Goal: Task Accomplishment & Management: Manage account settings

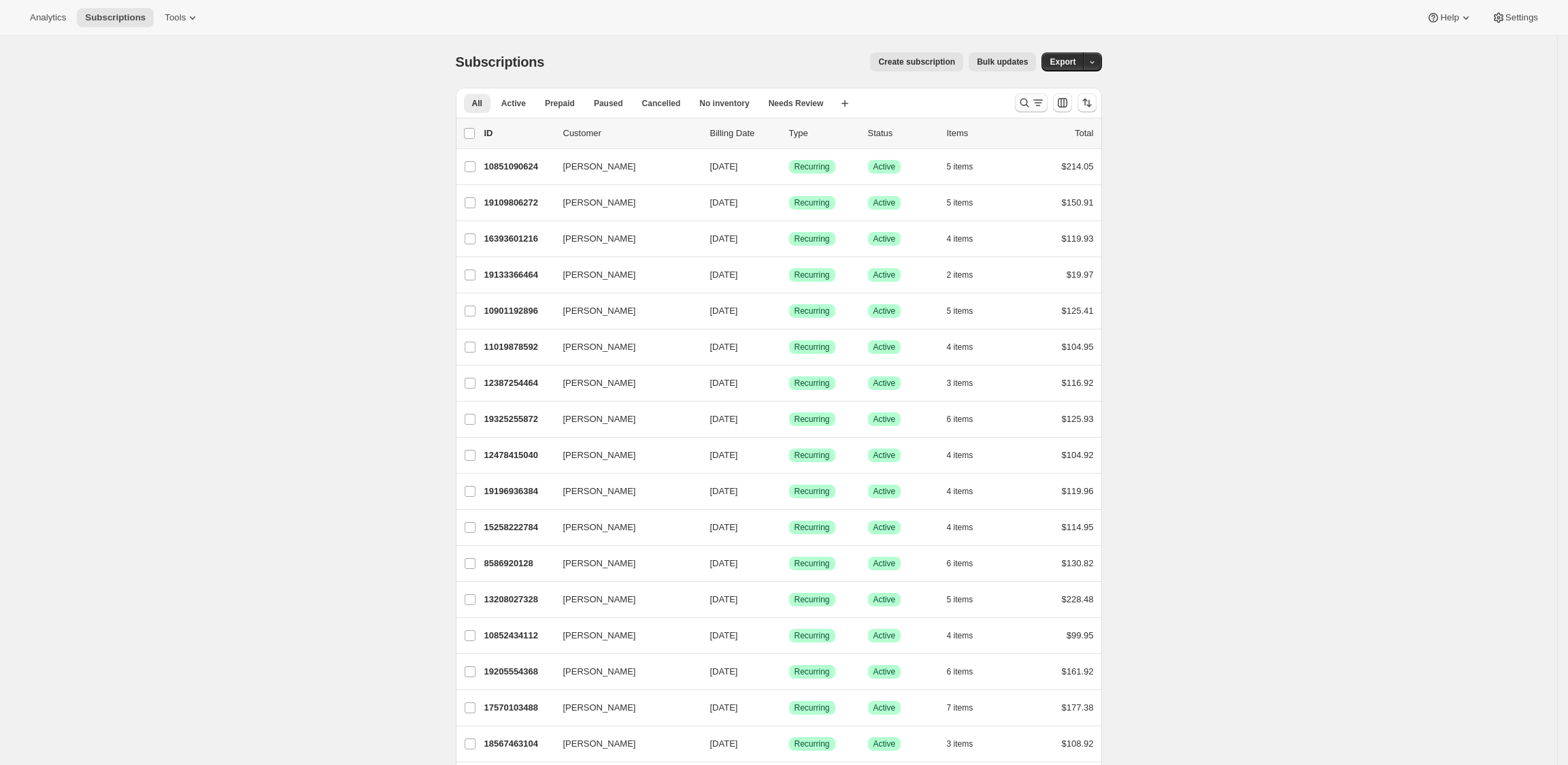
click at [1031, 105] on icon "Search and filter results" at bounding box center [1024, 102] width 14 height 14
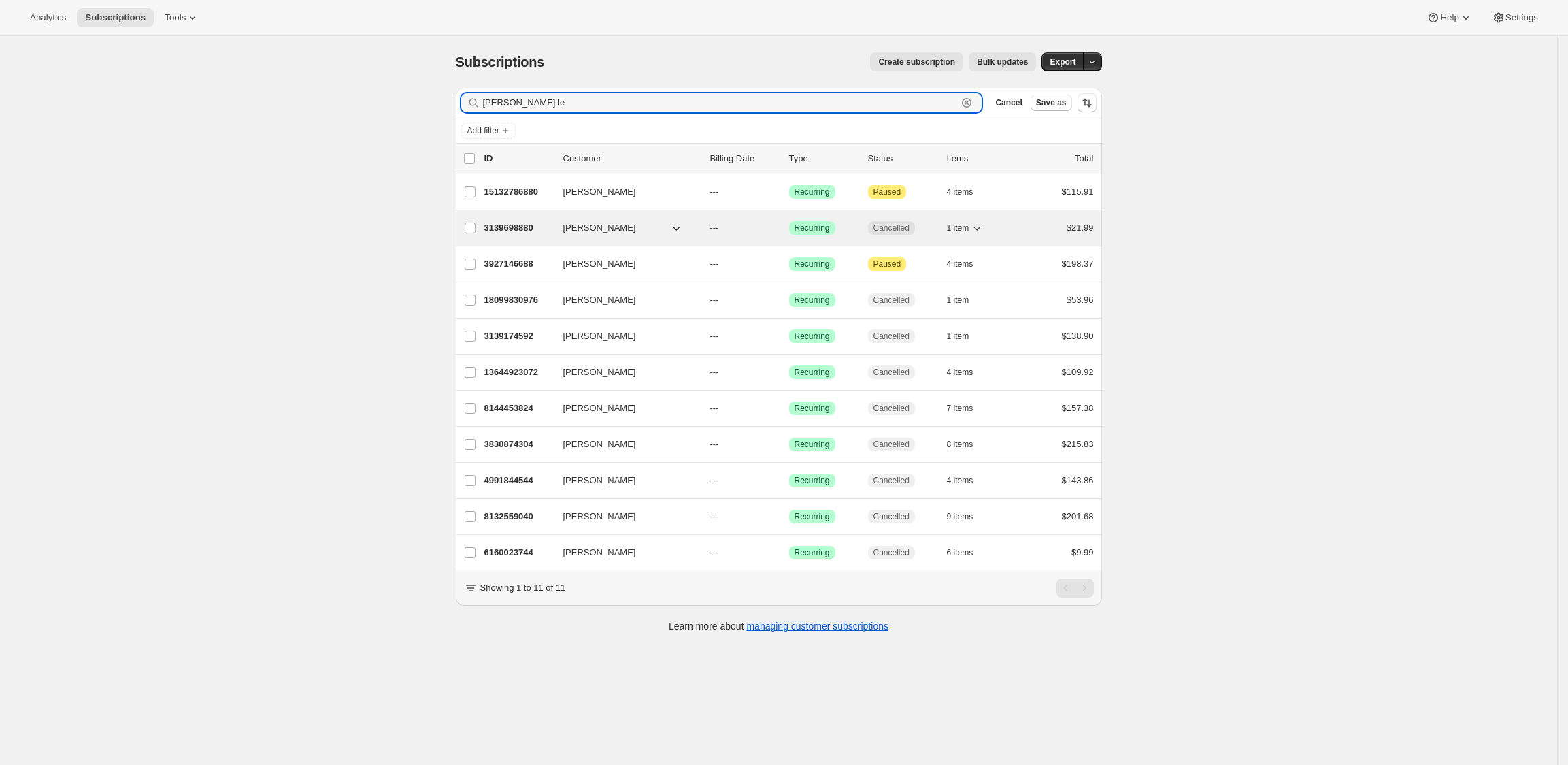
type input "[PERSON_NAME] le"
click at [553, 233] on p "3139698880" at bounding box center [518, 227] width 68 height 14
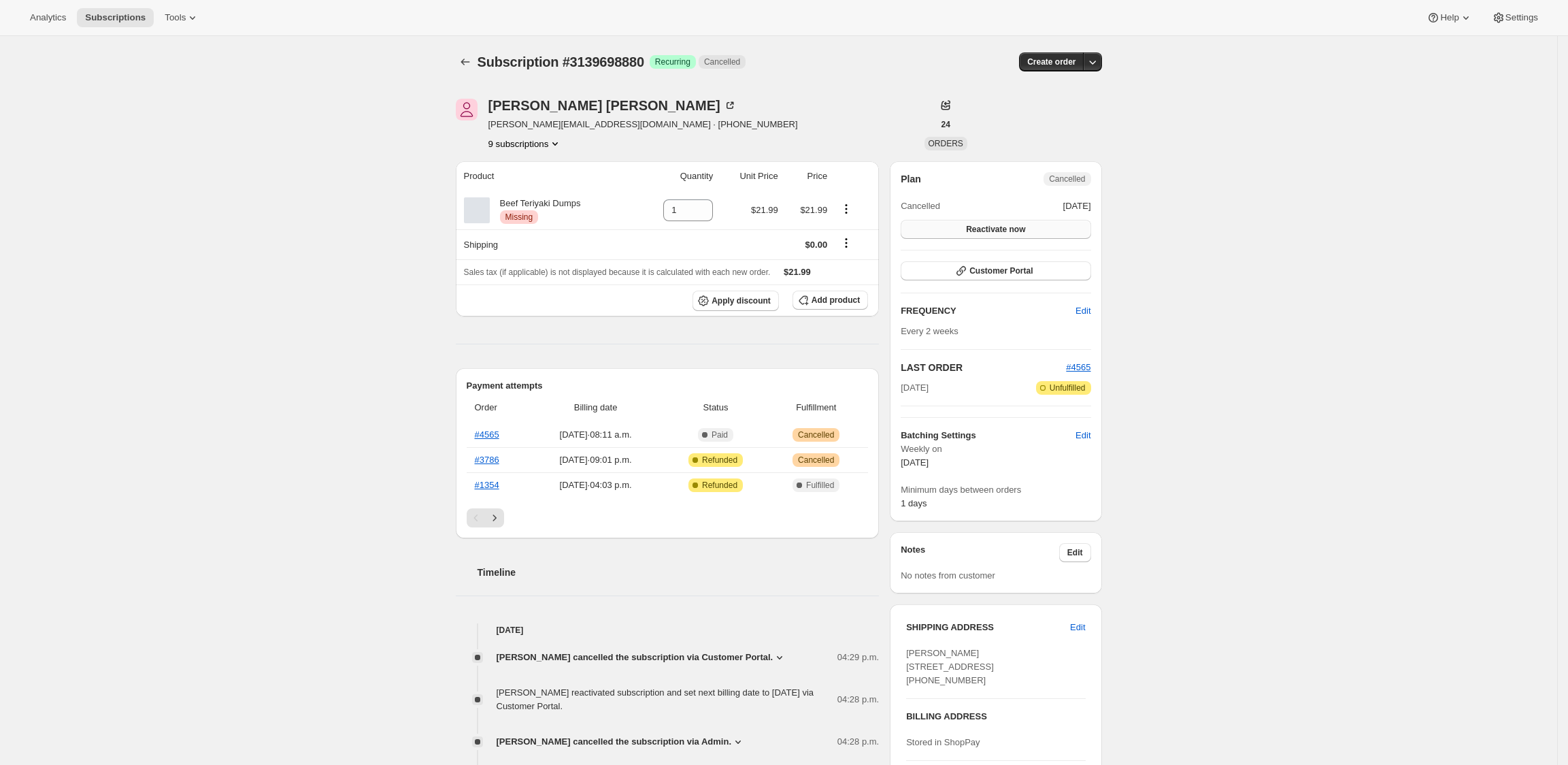
click at [1063, 229] on button "Reactivate now" at bounding box center [996, 229] width 189 height 19
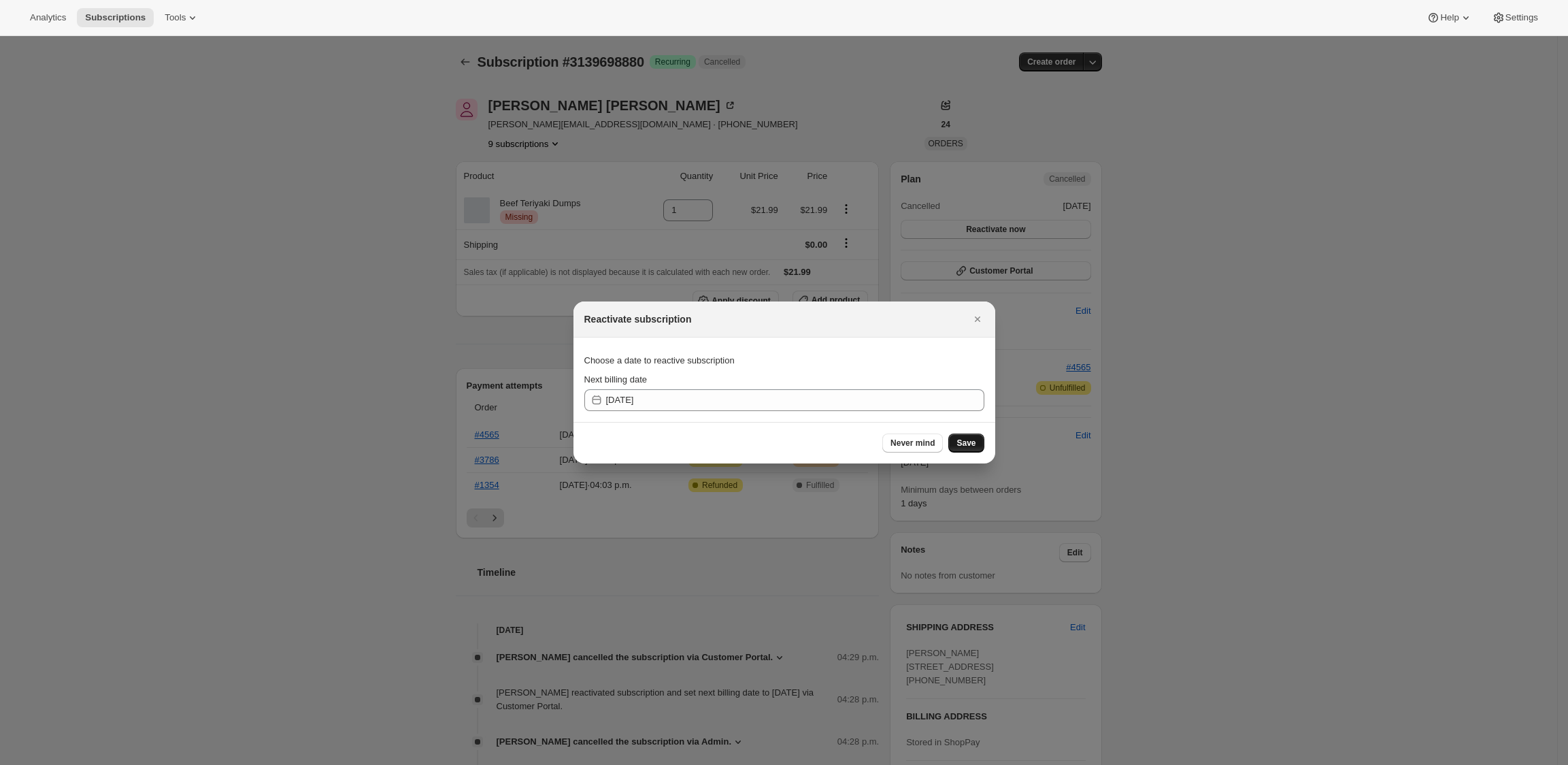
click at [957, 440] on span "Save" at bounding box center [966, 442] width 19 height 11
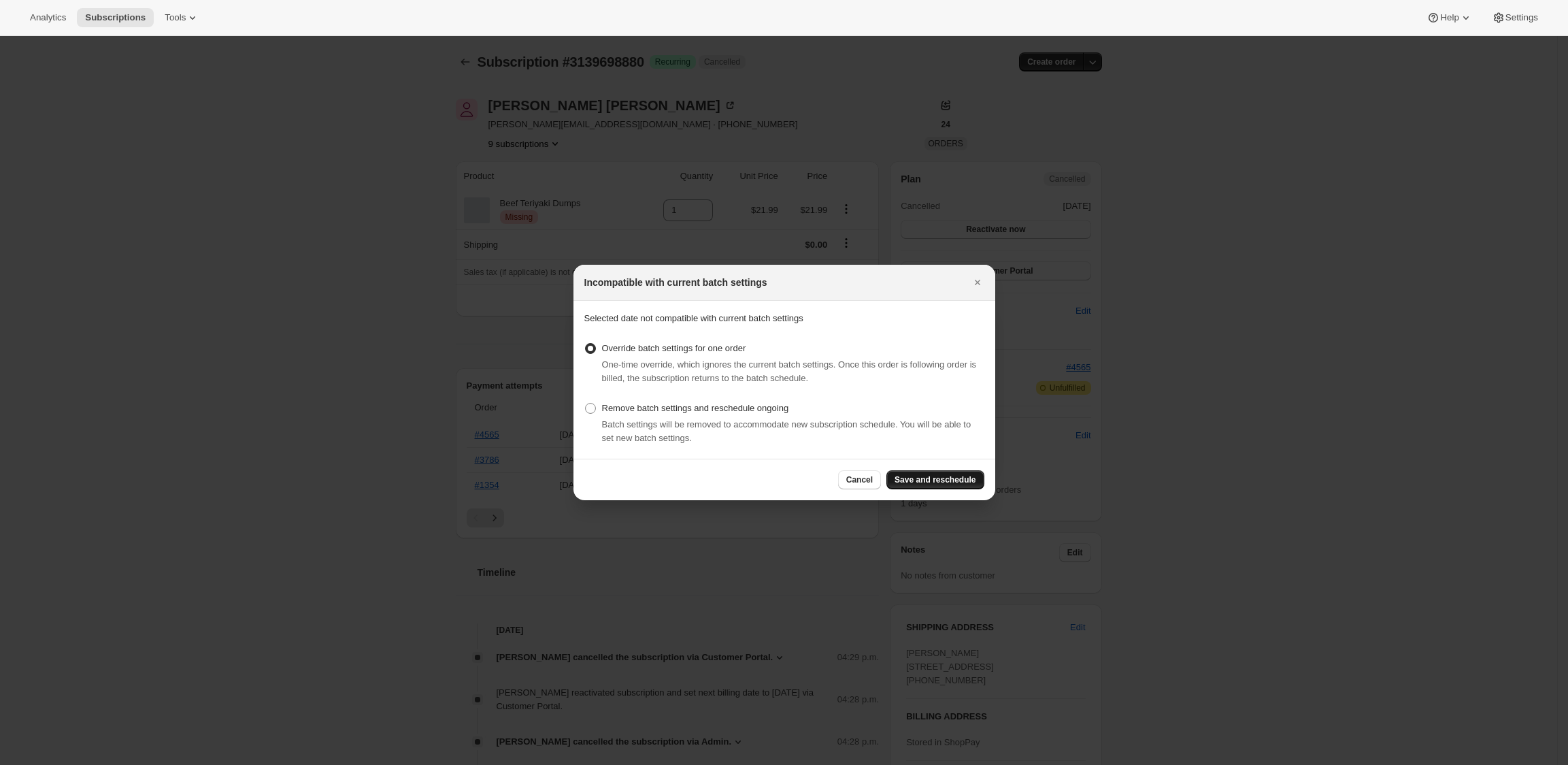
click at [922, 484] on span "Save and reschedule" at bounding box center [935, 479] width 81 height 11
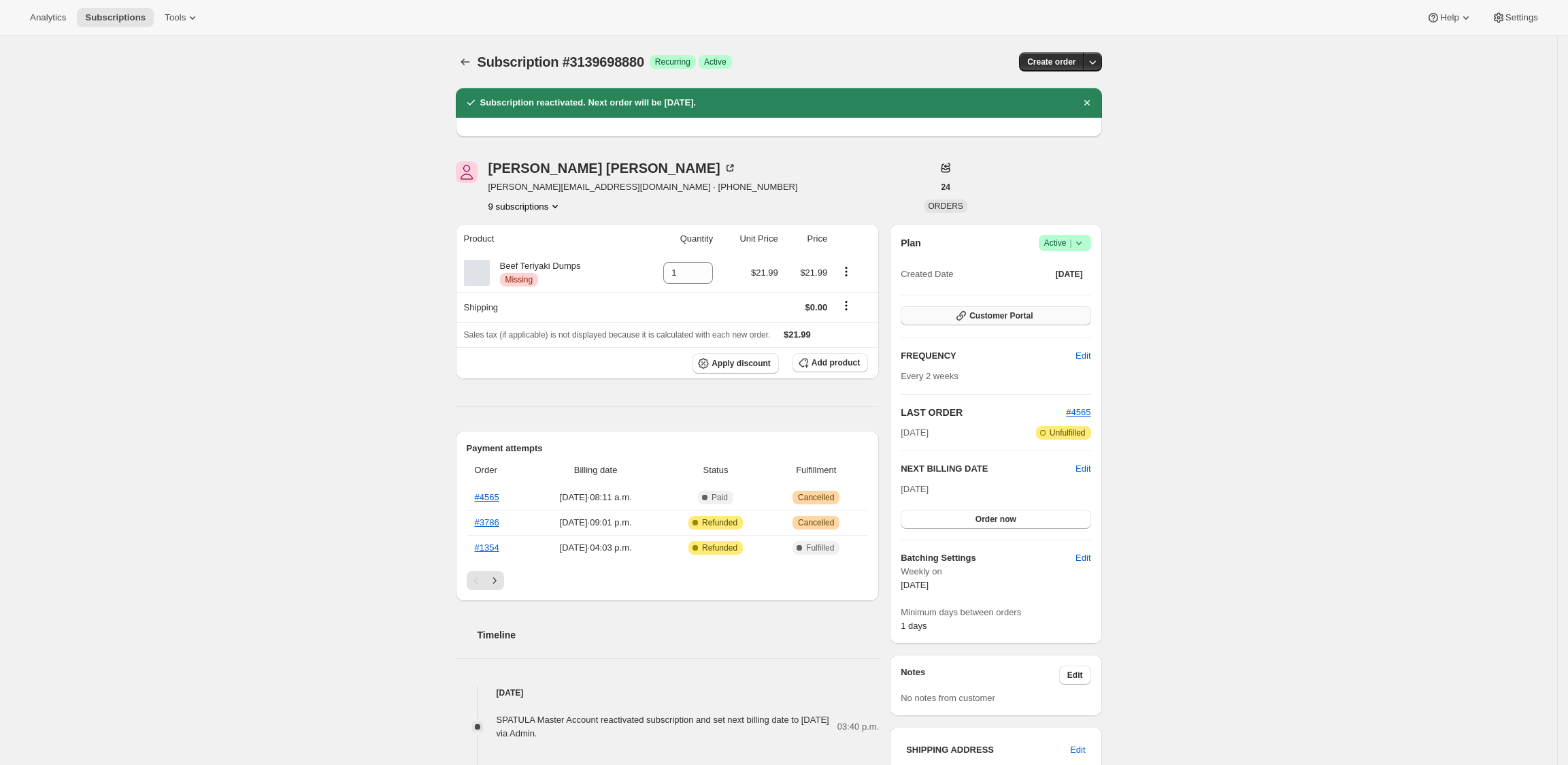
click at [1077, 316] on button "Customer Portal" at bounding box center [996, 315] width 189 height 19
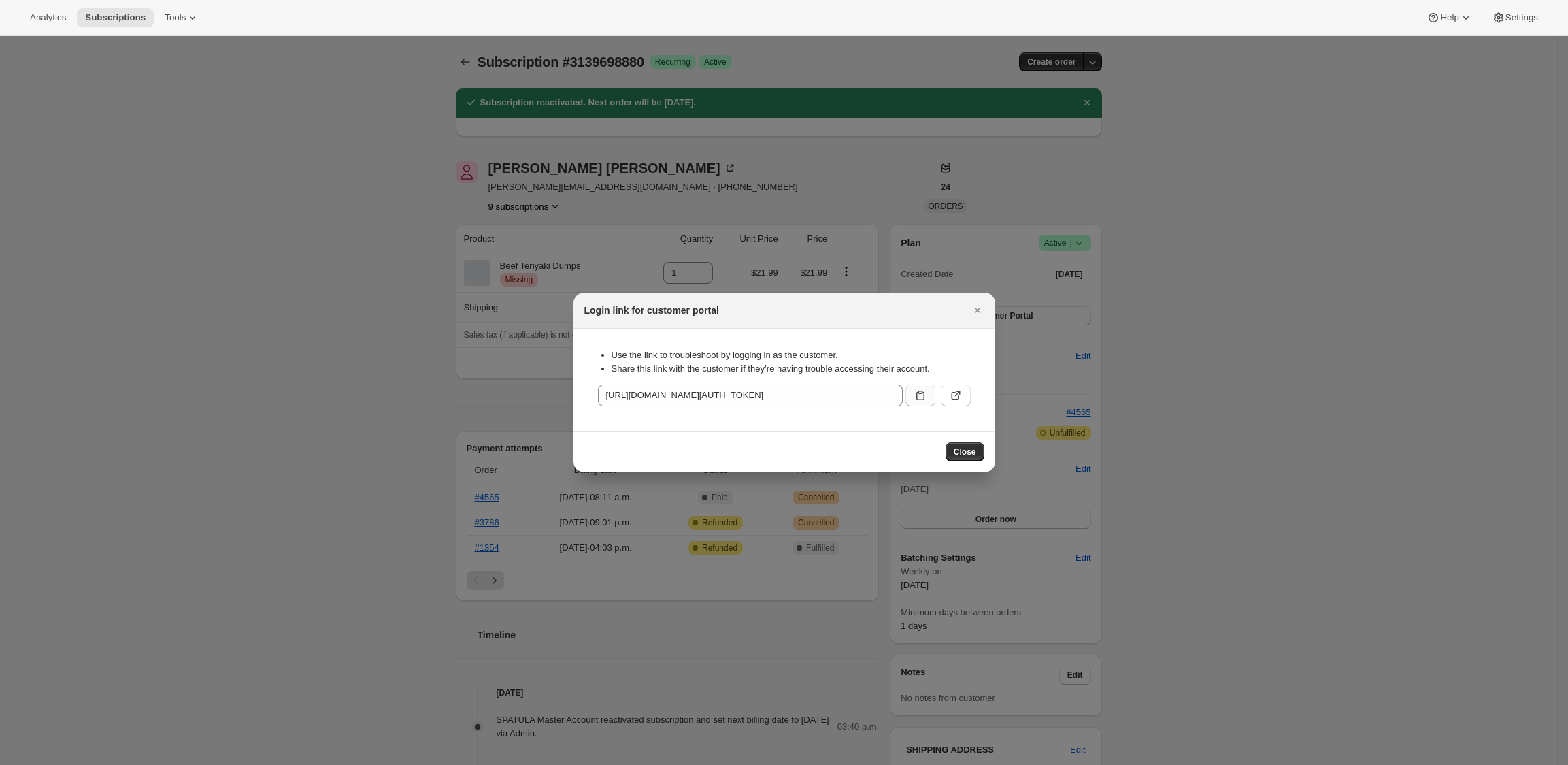
click at [914, 398] on icon ":reg:" at bounding box center [921, 395] width 14 height 14
click at [1052, 293] on div at bounding box center [784, 382] width 1568 height 765
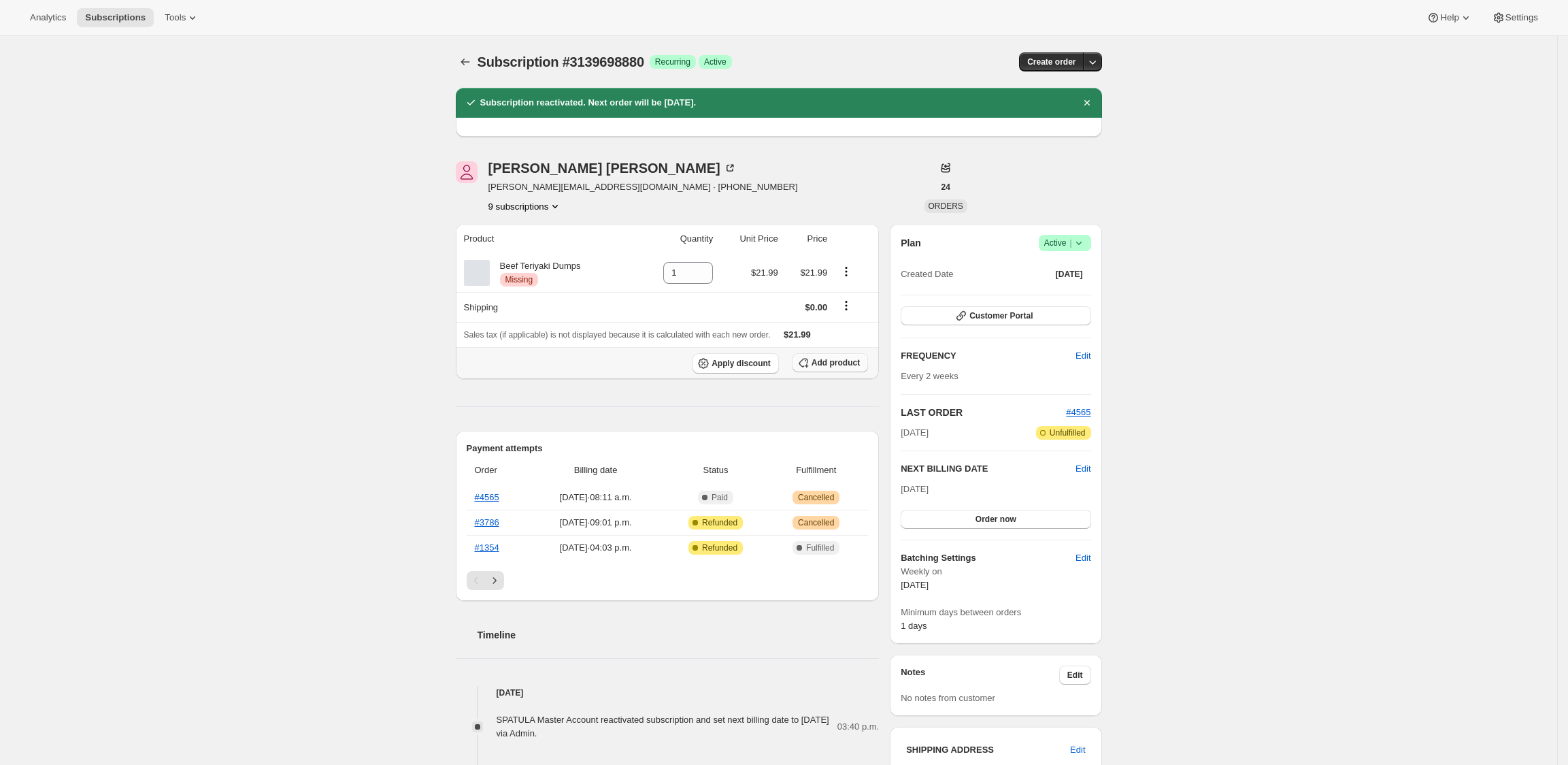
click at [835, 362] on span "Add product" at bounding box center [836, 362] width 49 height 11
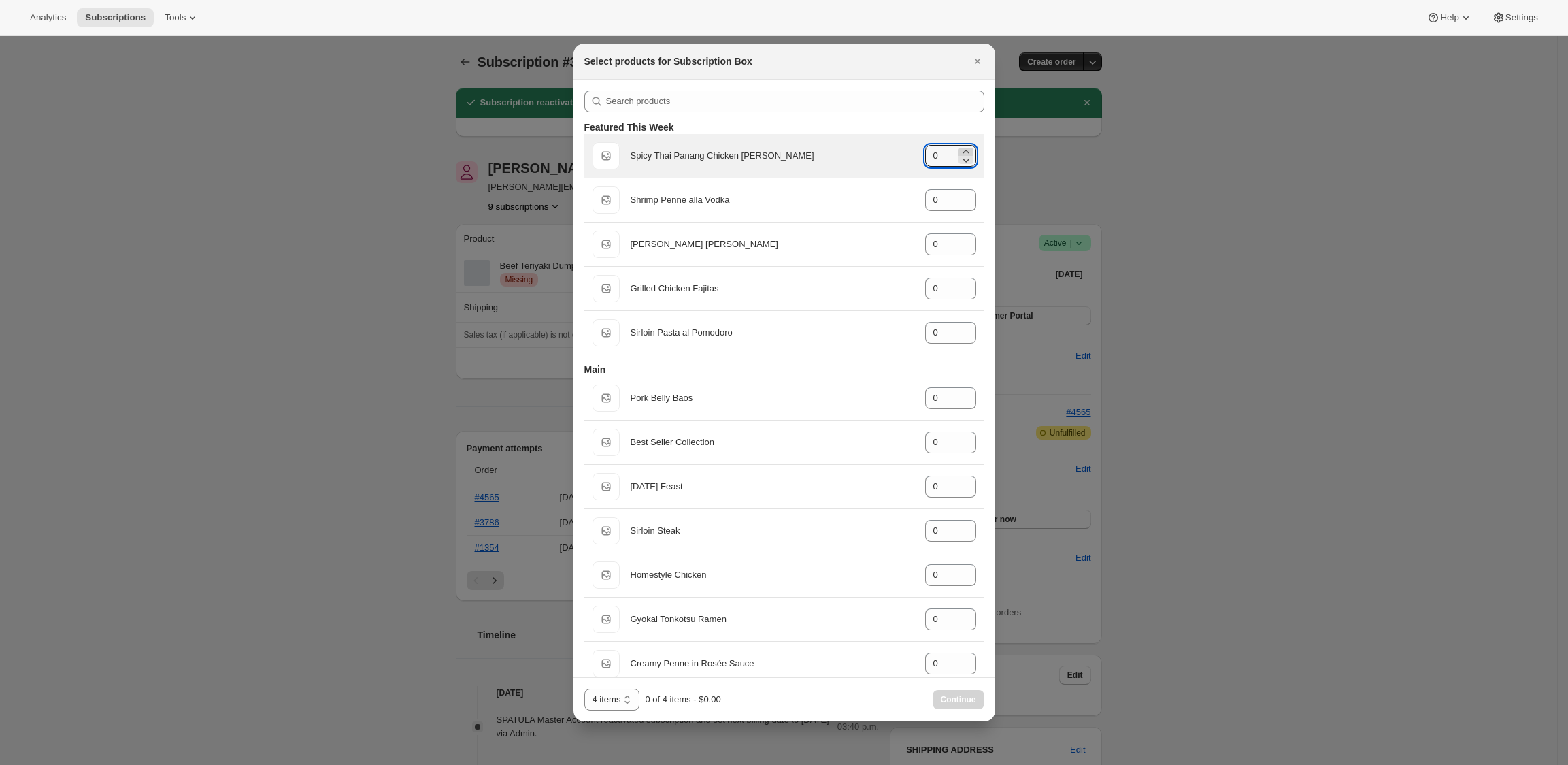
click at [960, 150] on icon ":rfc:" at bounding box center [966, 152] width 14 height 14
click at [960, 149] on icon ":rfc:" at bounding box center [966, 152] width 14 height 14
click at [959, 151] on icon ":rfc:" at bounding box center [966, 152] width 14 height 14
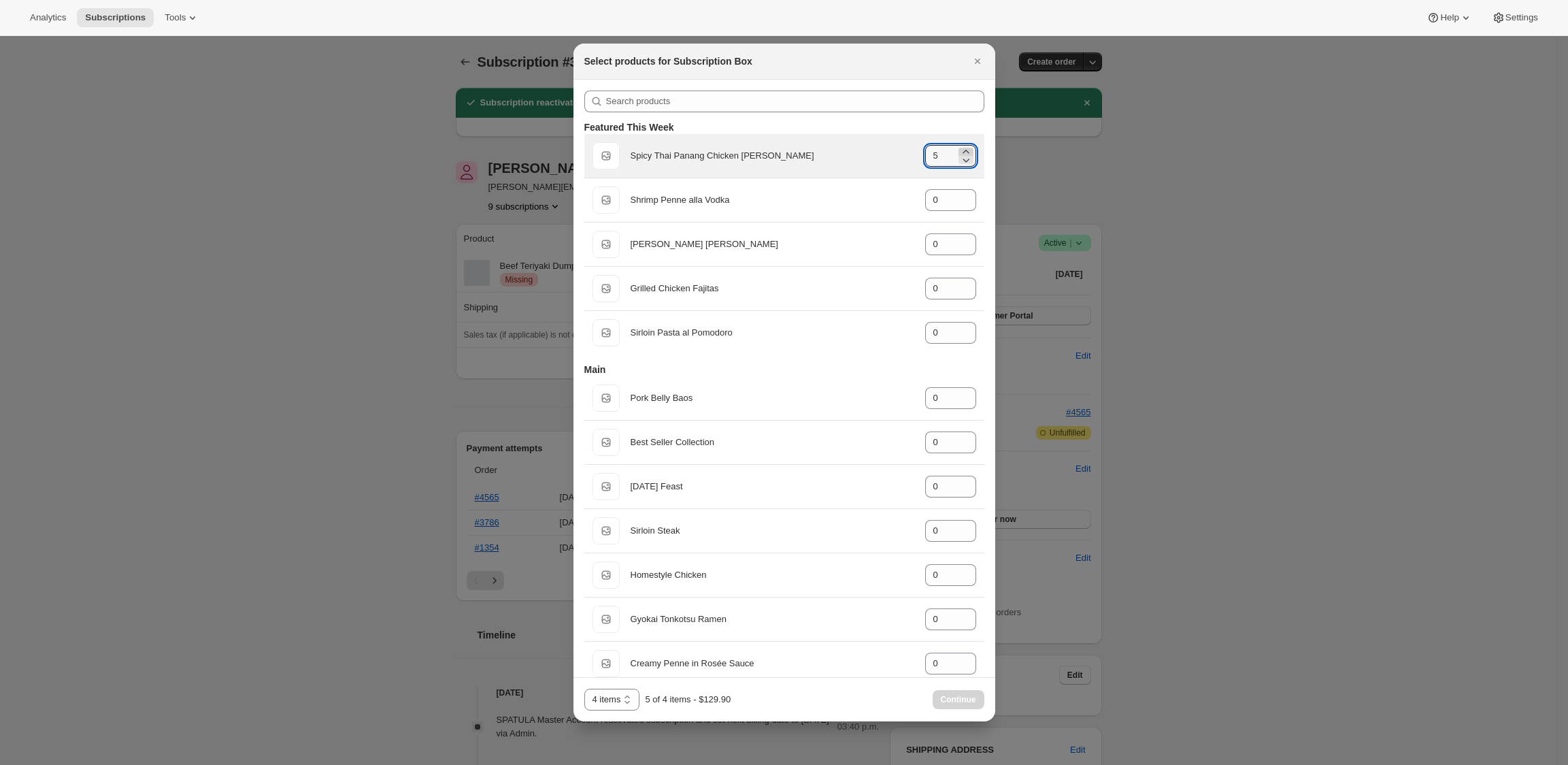
click at [959, 151] on icon ":rfc:" at bounding box center [966, 152] width 14 height 14
click at [963, 159] on icon ":rfc:" at bounding box center [966, 160] width 7 height 4
click at [963, 160] on icon ":rfc:" at bounding box center [966, 160] width 7 height 4
type input "4"
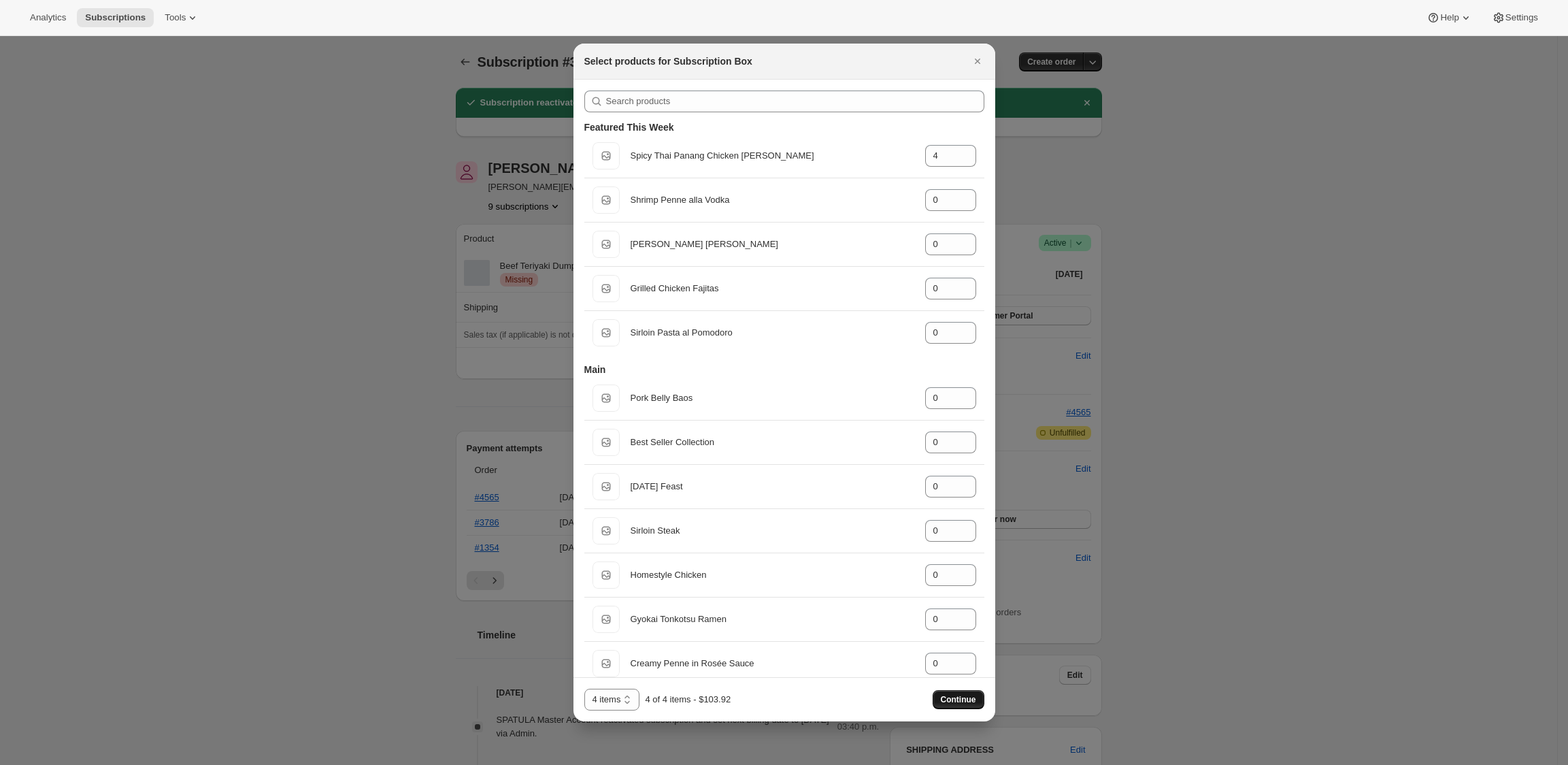
click at [971, 698] on span "Continue" at bounding box center [959, 699] width 35 height 11
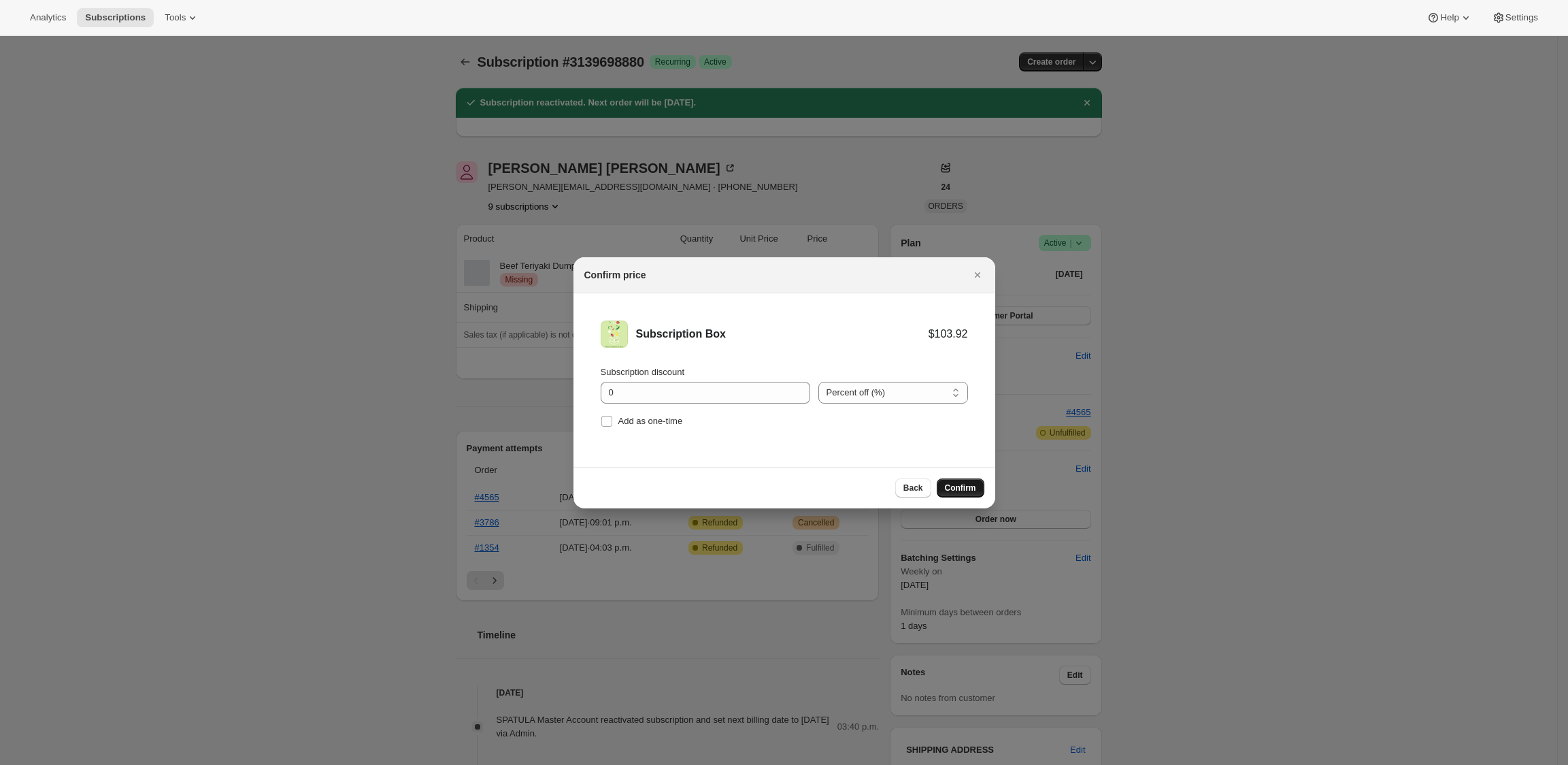
click at [970, 487] on span "Confirm" at bounding box center [961, 487] width 31 height 11
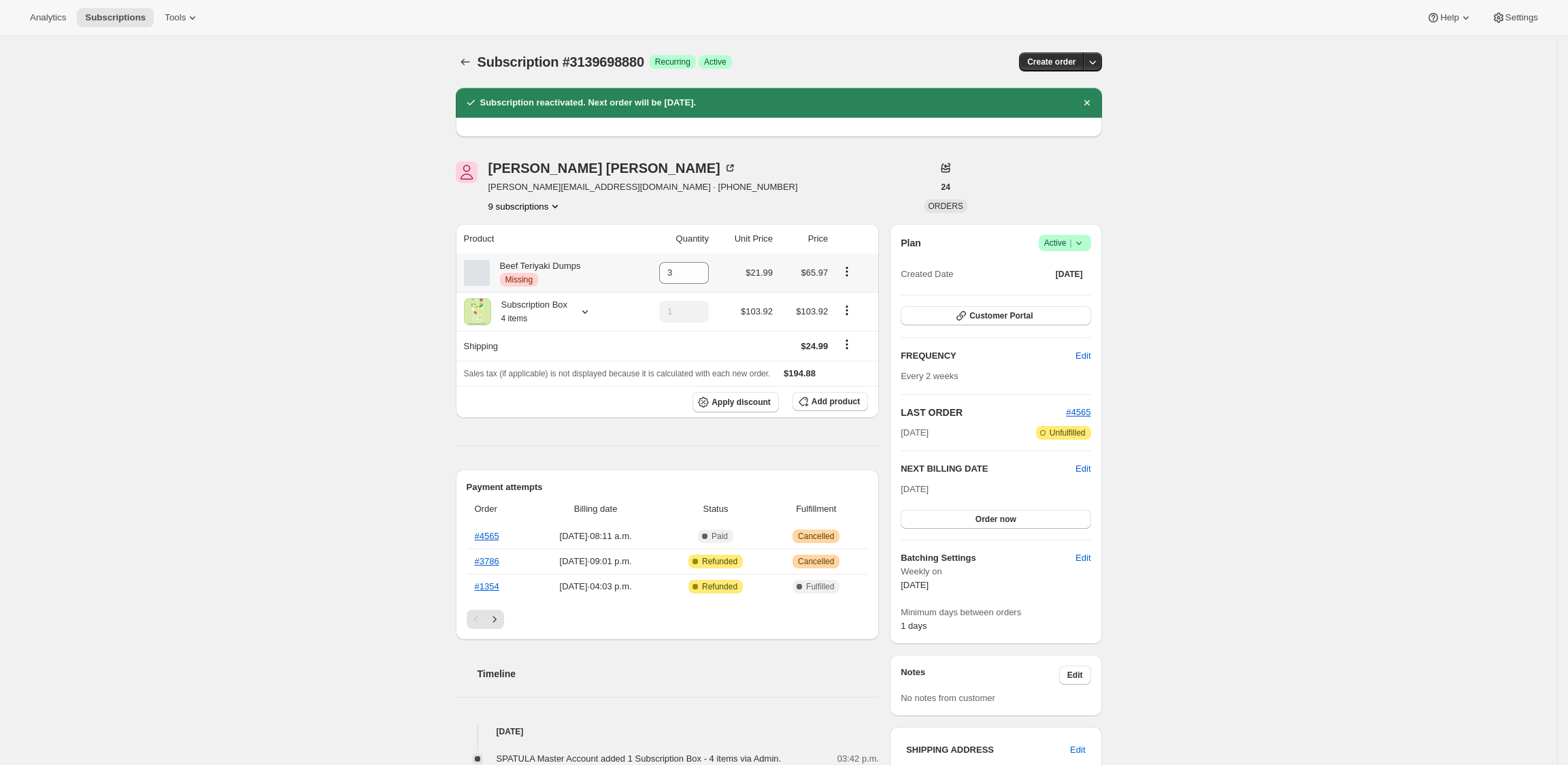
click at [848, 271] on icon "Product actions" at bounding box center [847, 271] width 2 height 2
click at [853, 294] on span "Remove" at bounding box center [853, 297] width 33 height 10
type input "0"
